Goal: Information Seeking & Learning: Understand process/instructions

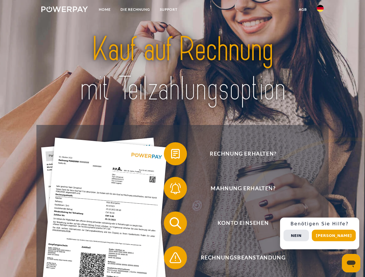
click at [64, 10] on img at bounding box center [64, 9] width 46 height 6
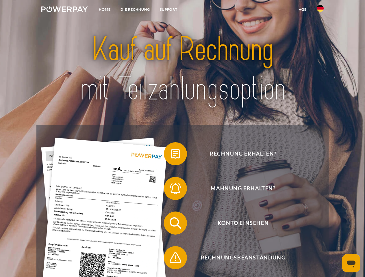
click at [320, 10] on img at bounding box center [319, 8] width 7 height 7
click at [302, 10] on link "agb" at bounding box center [303, 9] width 18 height 10
click at [171, 155] on span at bounding box center [166, 153] width 29 height 29
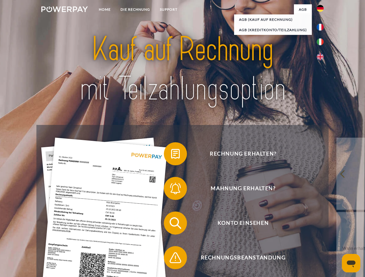
click at [171, 190] on span at bounding box center [166, 188] width 29 height 29
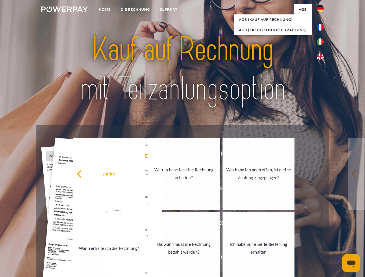
click at [171, 224] on link "Bis wann muss die Rechnung bezahlt werden?" at bounding box center [184, 248] width 72 height 72
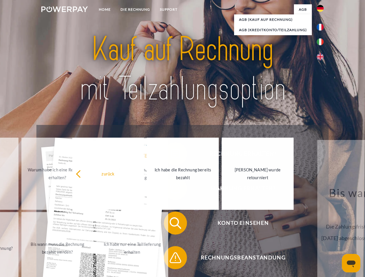
click at [171, 259] on span at bounding box center [166, 257] width 29 height 29
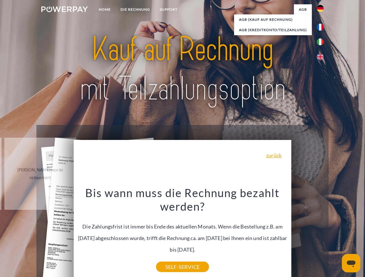
click at [321, 234] on div "Rechnung erhalten? Mahnung erhalten? Konto einsehen" at bounding box center [182, 240] width 292 height 231
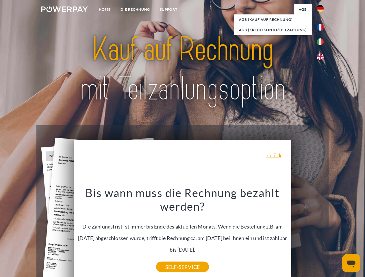
click at [307, 235] on span "Konto einsehen" at bounding box center [242, 223] width 141 height 23
click at [335, 236] on header "Home DIE RECHNUNG SUPPORT" at bounding box center [182, 199] width 365 height 399
